Goal: Information Seeking & Learning: Find specific fact

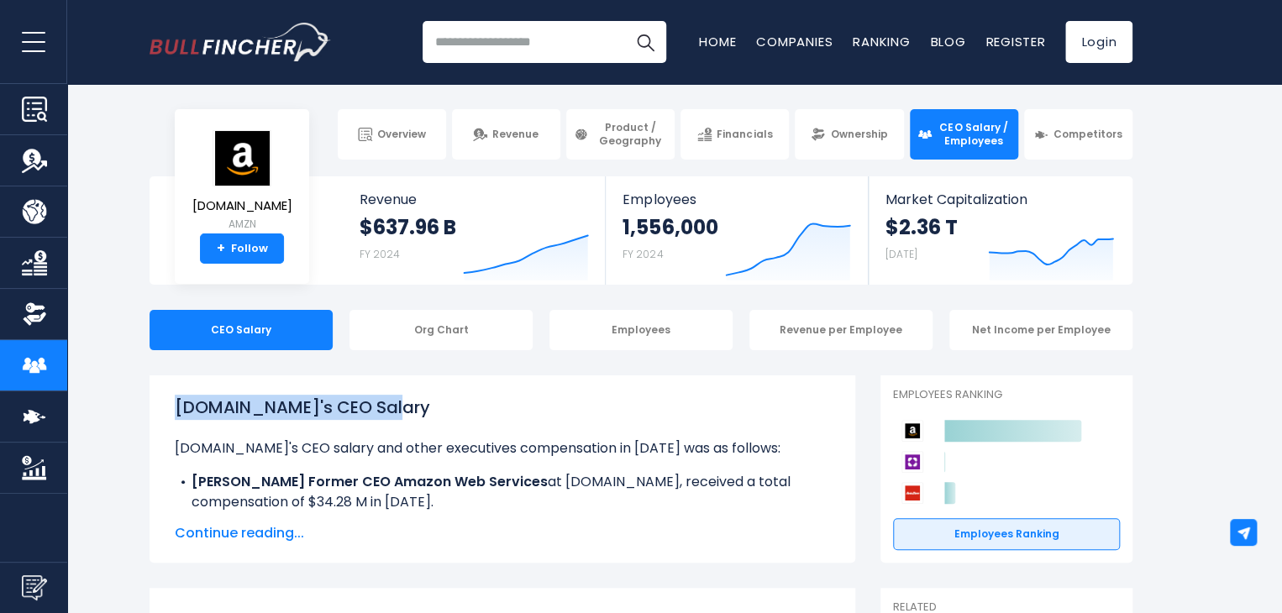
drag, startPoint x: 151, startPoint y: 406, endPoint x: 410, endPoint y: 404, distance: 258.7
click at [410, 404] on div "[DOMAIN_NAME]'s CEO Salary [DOMAIN_NAME]'s CEO salary and other executives comp…" at bounding box center [501, 468] width 705 height 187
copy h1 "[DOMAIN_NAME]'s CEO Salary"
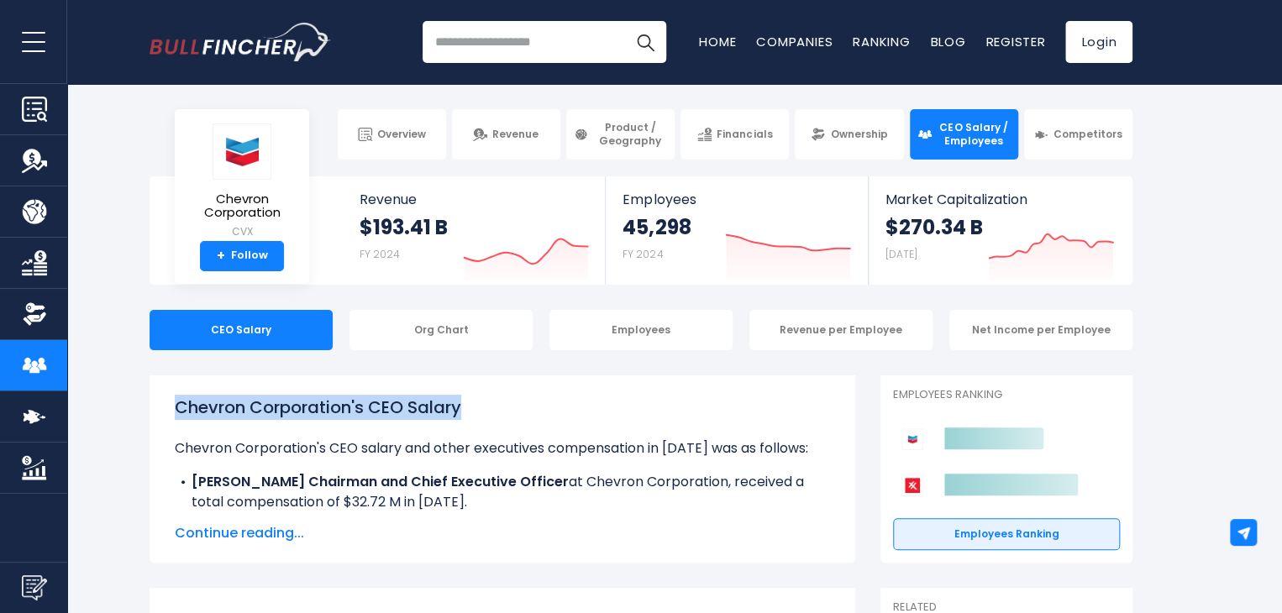
drag, startPoint x: 473, startPoint y: 410, endPoint x: 143, endPoint y: 411, distance: 330.1
copy h1 "Chevron Corporation's CEO Salary"
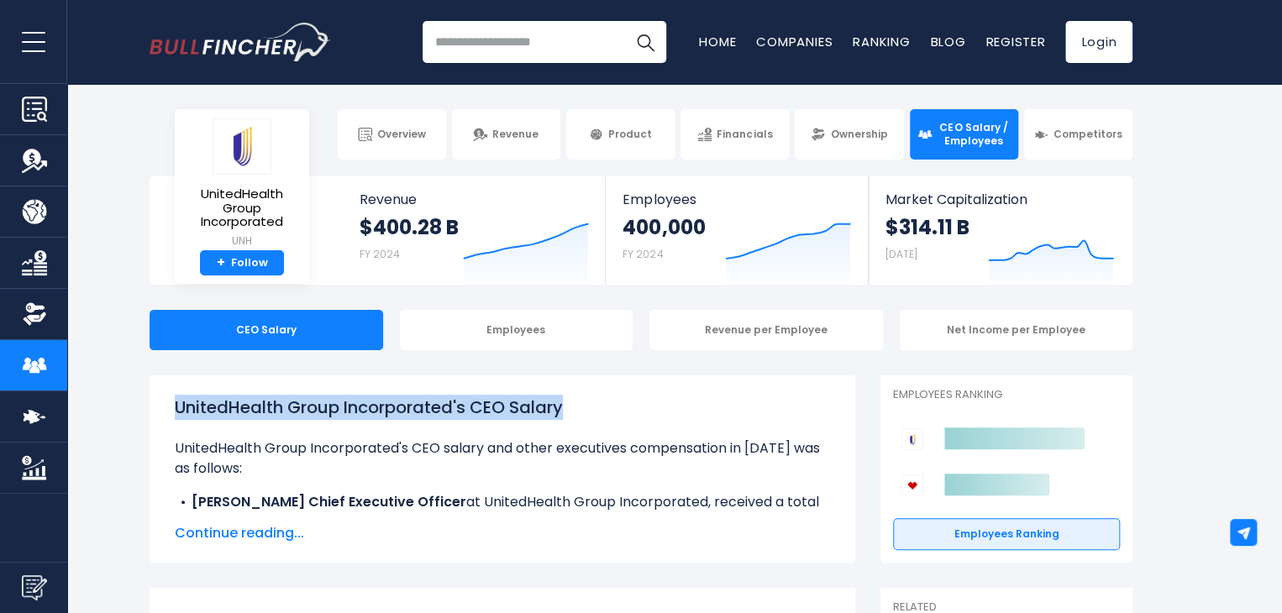
drag, startPoint x: 562, startPoint y: 407, endPoint x: 170, endPoint y: 412, distance: 391.4
click at [170, 412] on div "UnitedHealth Group Incorporated's CEO Salary UnitedHealth Group Incorporated's …" at bounding box center [501, 468] width 705 height 187
copy h1 "UnitedHealth Group Incorporated's CEO Salary"
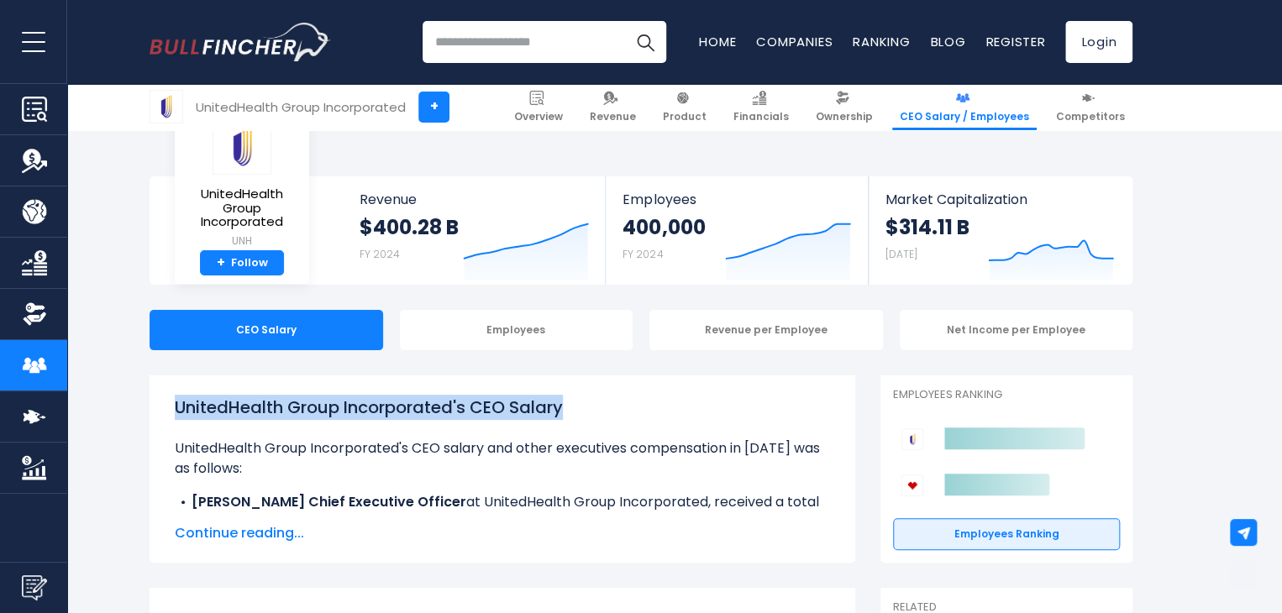
scroll to position [536, 0]
